Goal: Information Seeking & Learning: Find specific page/section

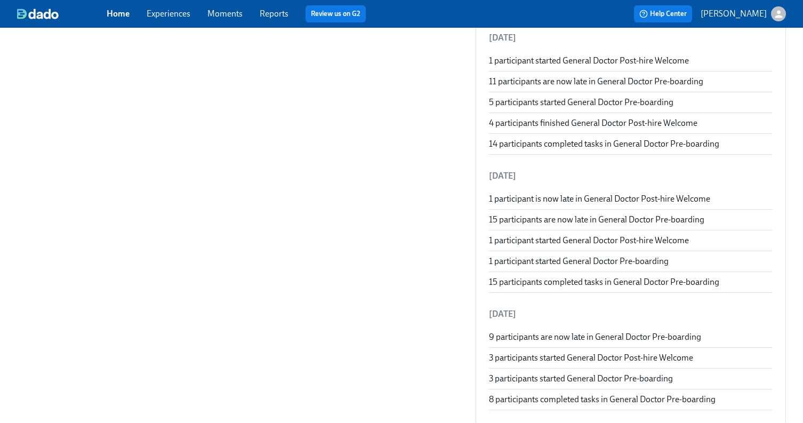
scroll to position [1134, 0]
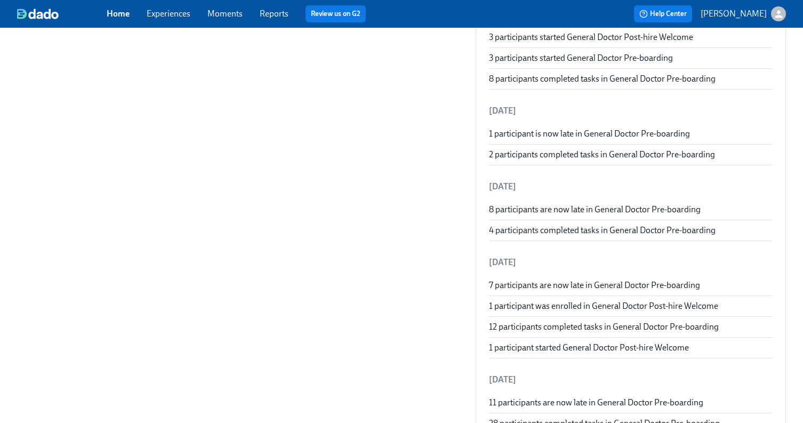
click at [181, 12] on link "Experiences" at bounding box center [169, 14] width 44 height 10
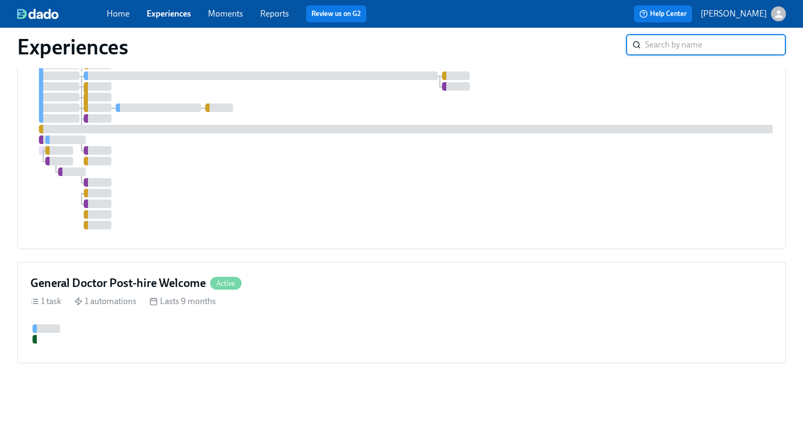
scroll to position [256, 0]
click at [130, 14] on link "Home" at bounding box center [118, 14] width 23 height 10
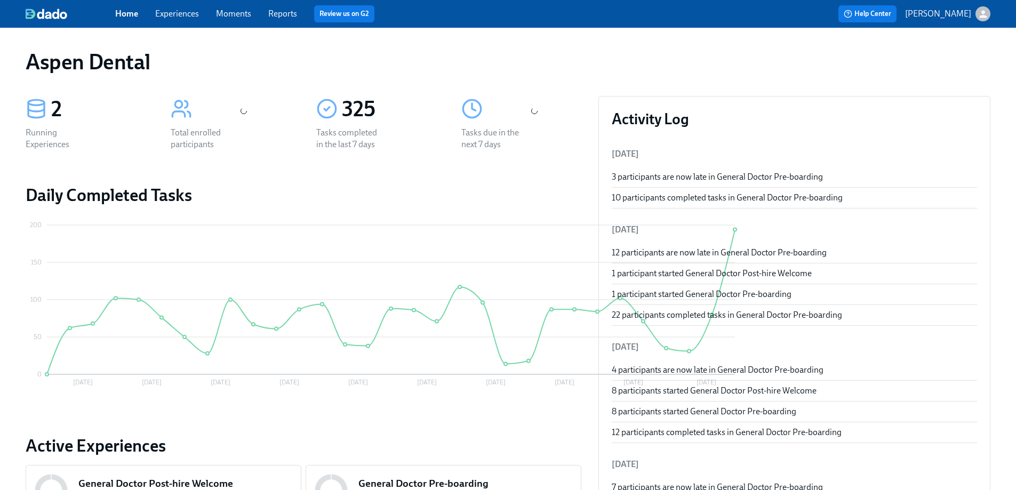
click at [408, 423] on span "6 months" at bounding box center [423, 497] width 31 height 10
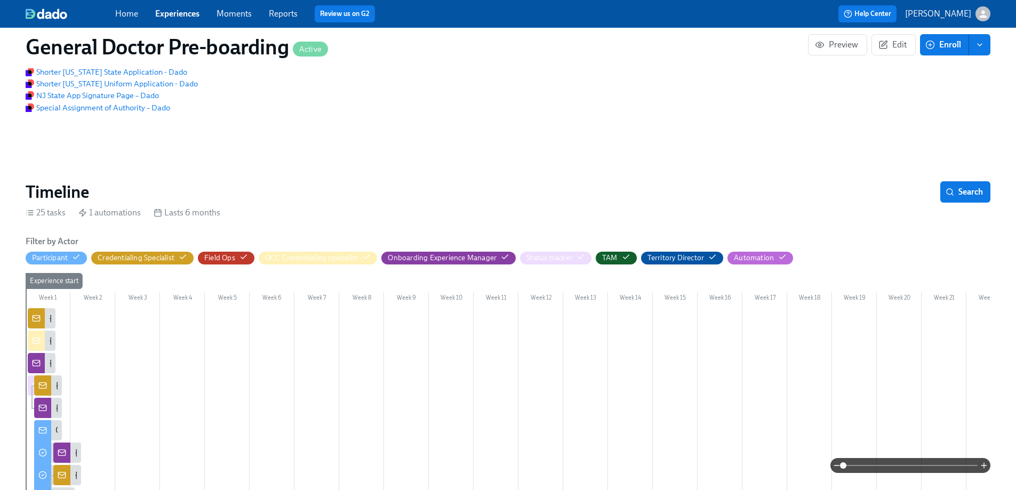
scroll to position [991, 0]
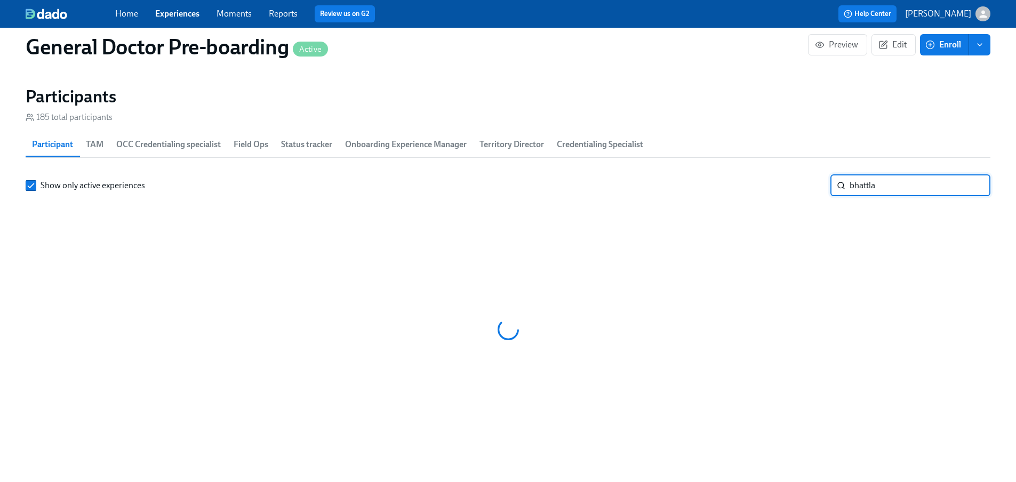
scroll to position [0, 24314]
type input "[PERSON_NAME]"
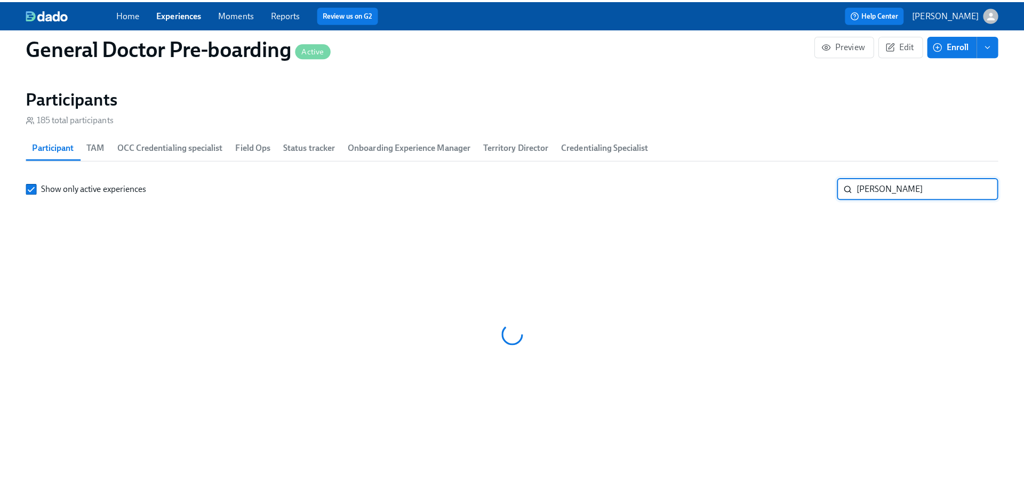
scroll to position [0, 24314]
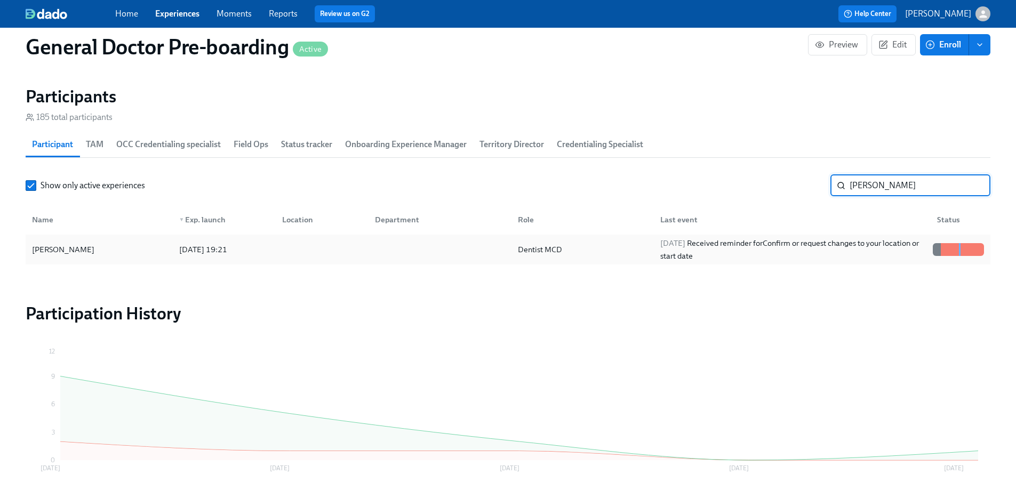
click at [275, 260] on div at bounding box center [320, 249] width 93 height 21
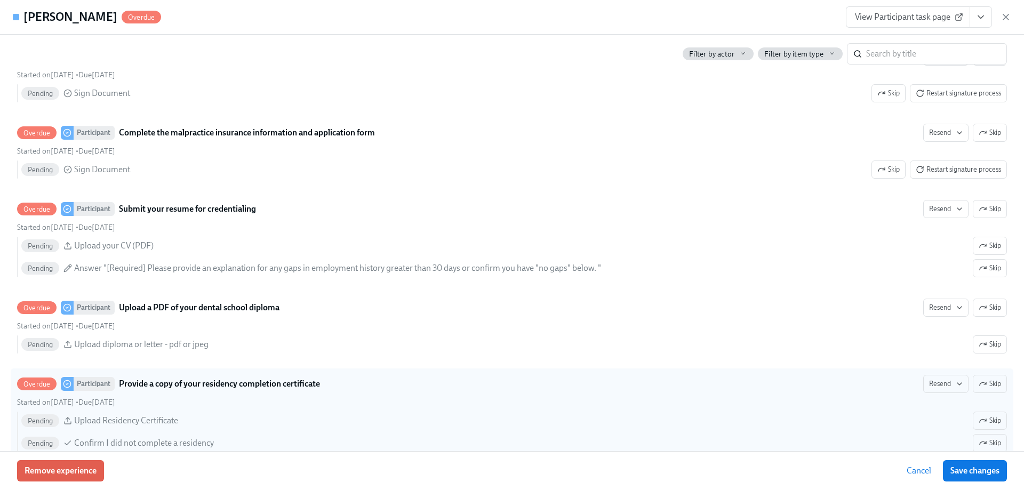
scroll to position [1454, 0]
